Goal: Register for event/course

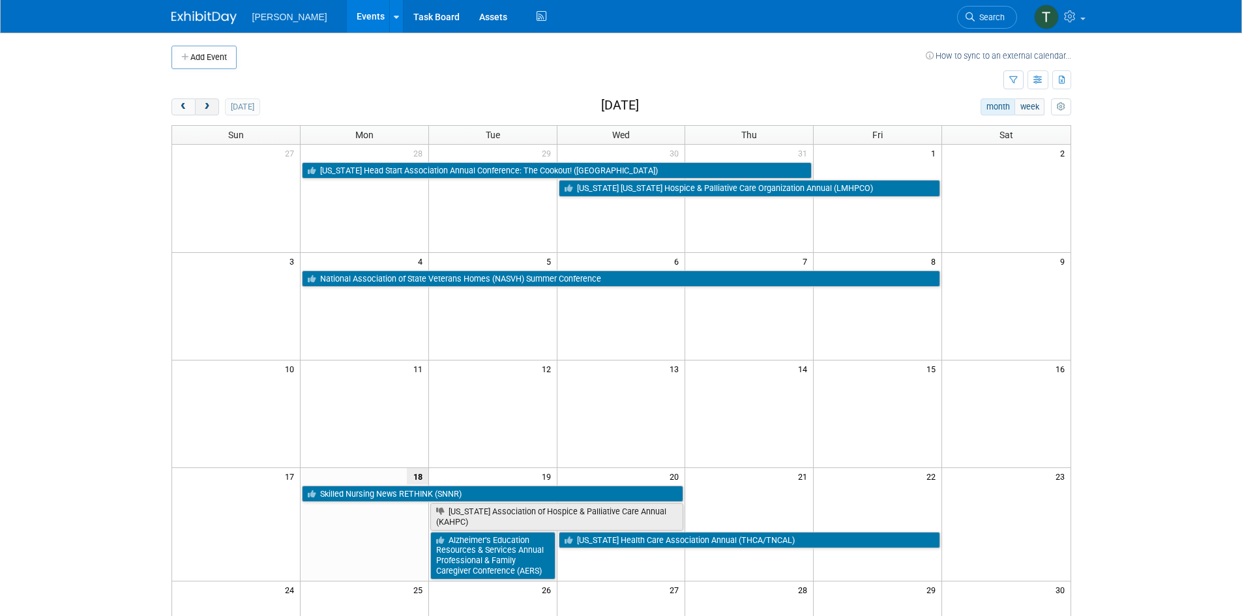
click at [209, 106] on span "next" at bounding box center [207, 107] width 10 height 8
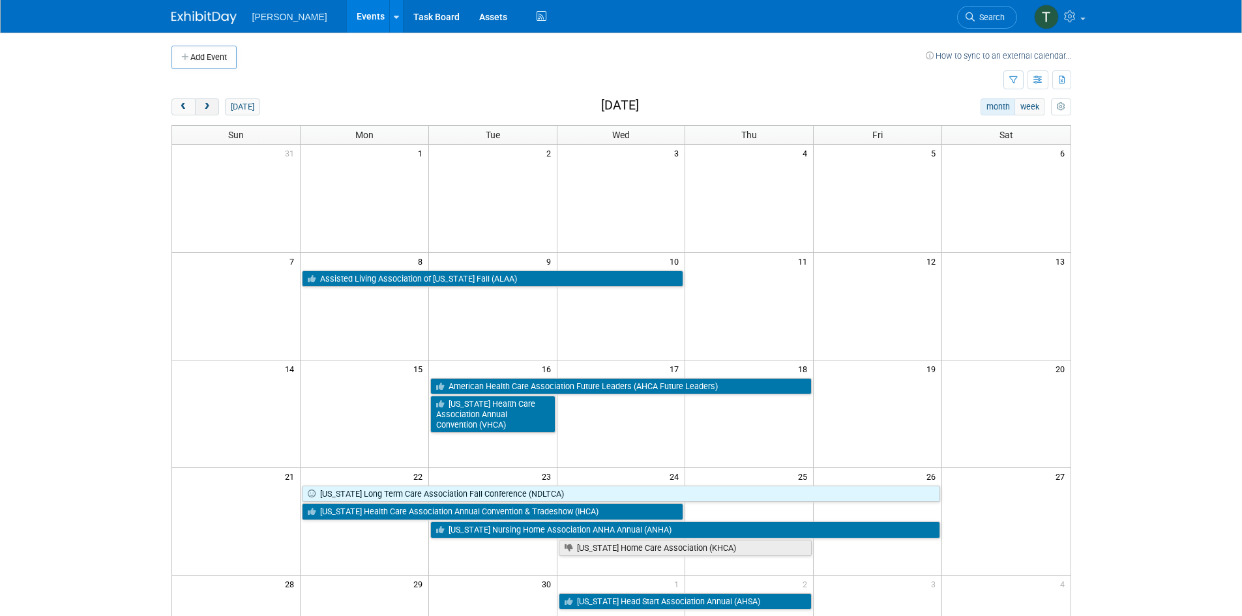
click at [209, 106] on span "next" at bounding box center [207, 107] width 10 height 8
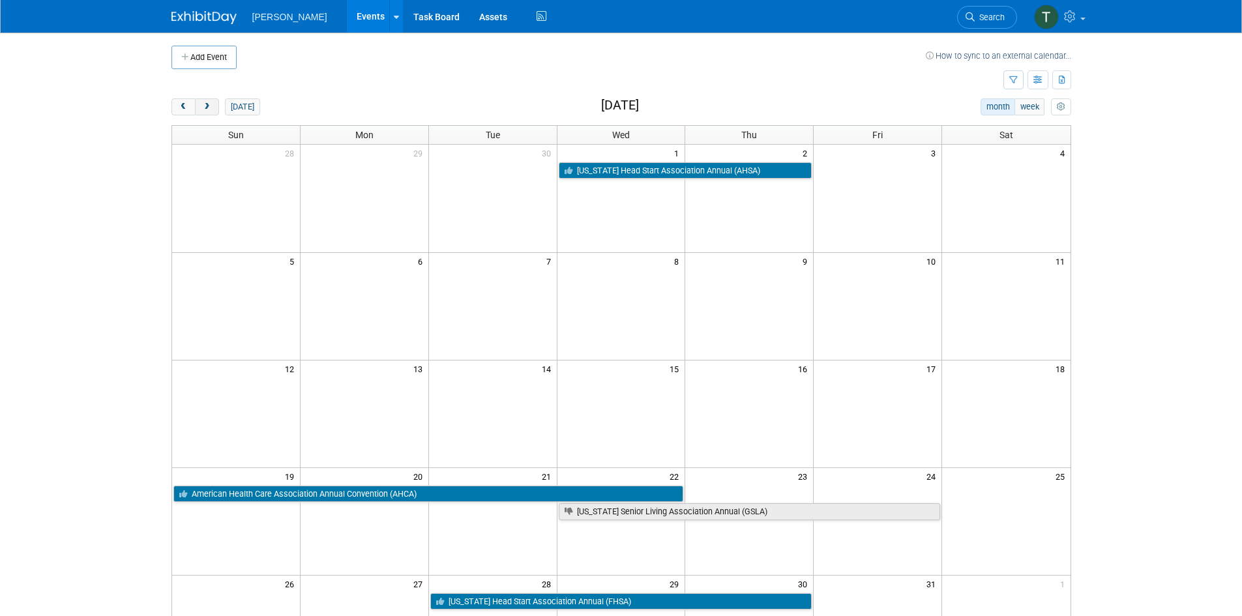
click at [209, 106] on span "next" at bounding box center [207, 107] width 10 height 8
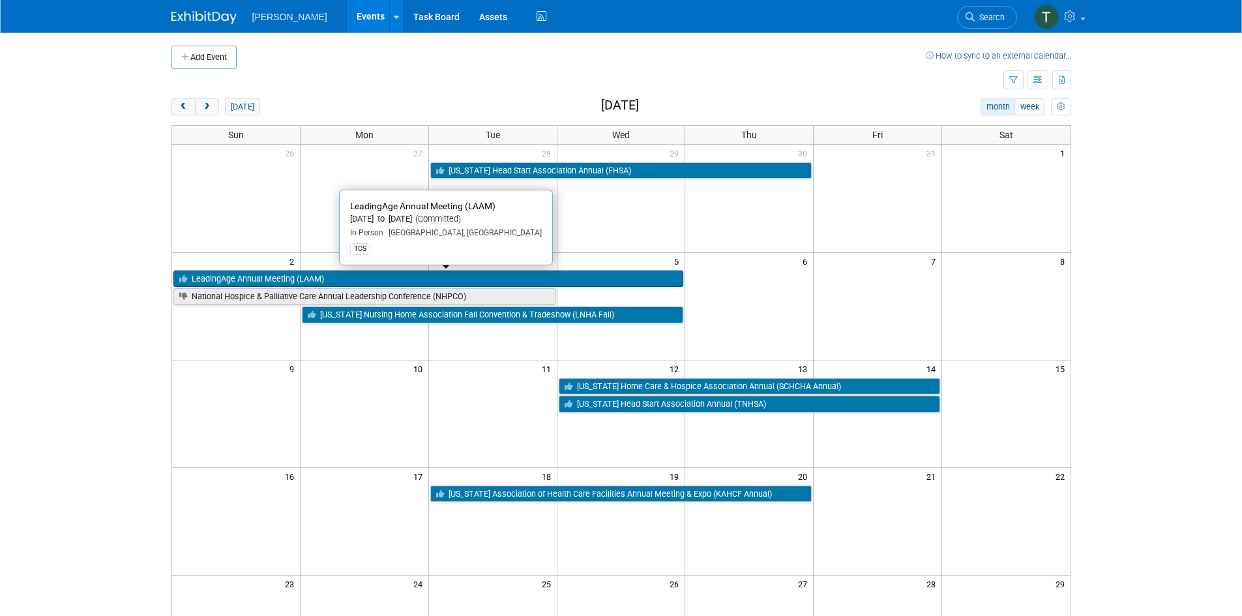
click at [263, 283] on link "LeadingAge Annual Meeting (LAAM)" at bounding box center [428, 279] width 511 height 17
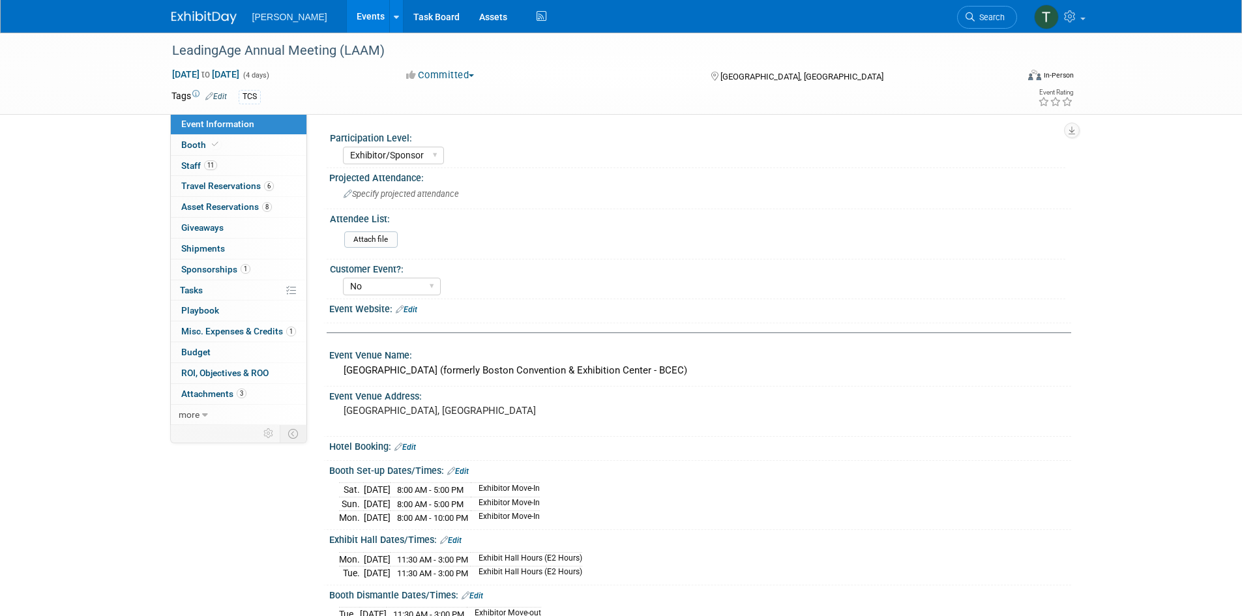
select select "Exhibitor/Sponsor"
select select "No"
click at [233, 185] on span "Travel Reservations 6" at bounding box center [227, 186] width 93 height 10
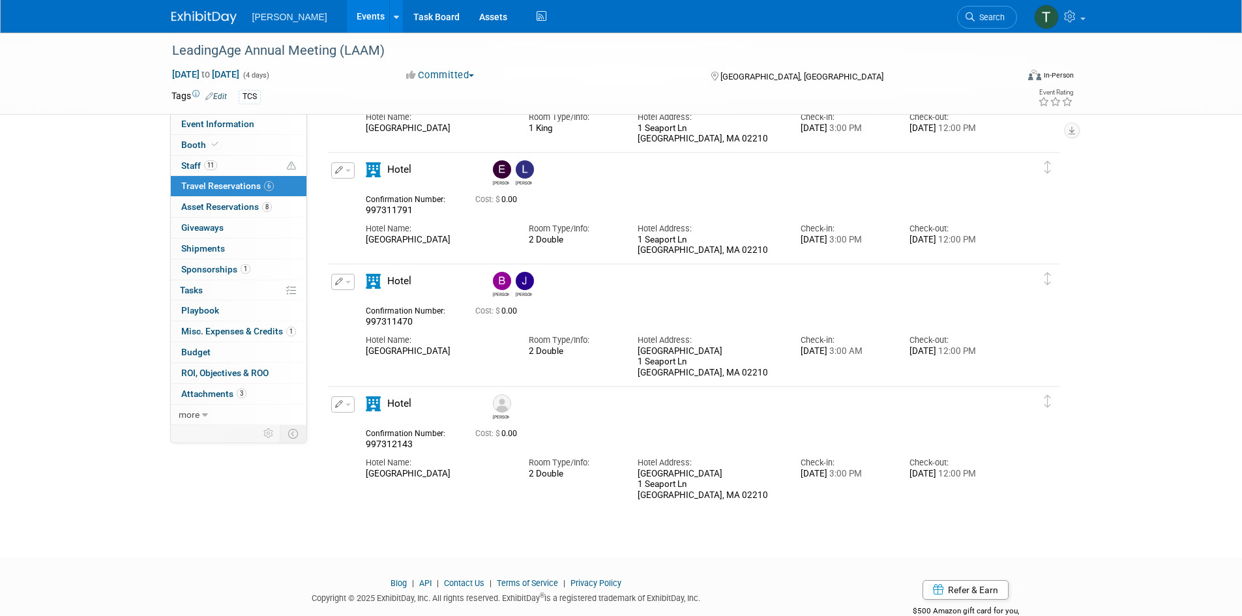
scroll to position [377, 0]
